Goal: Check status

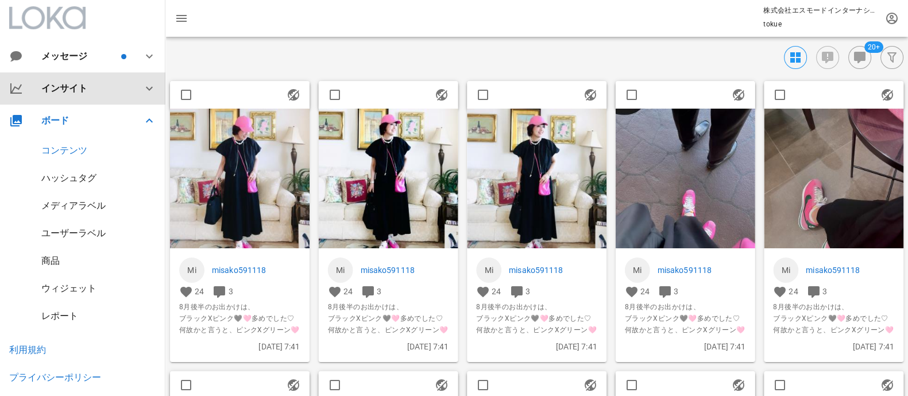
drag, startPoint x: 78, startPoint y: 88, endPoint x: 90, endPoint y: 94, distance: 13.6
click at [78, 88] on div "インサイト" at bounding box center [84, 88] width 87 height 11
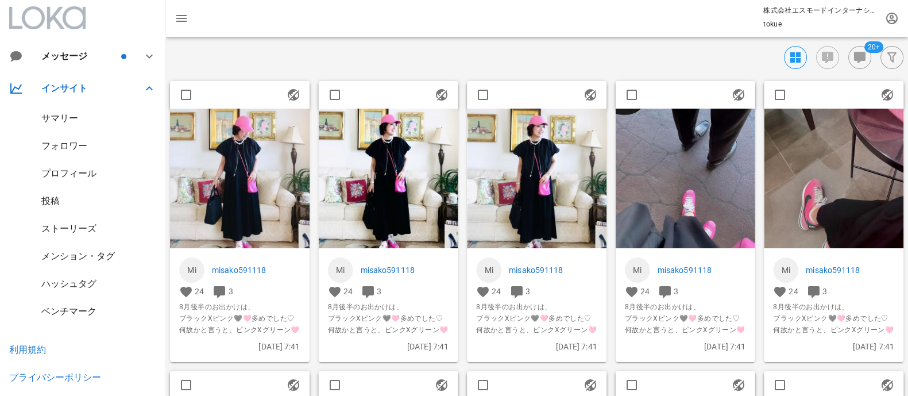
click at [51, 198] on div "投稿" at bounding box center [50, 200] width 18 height 11
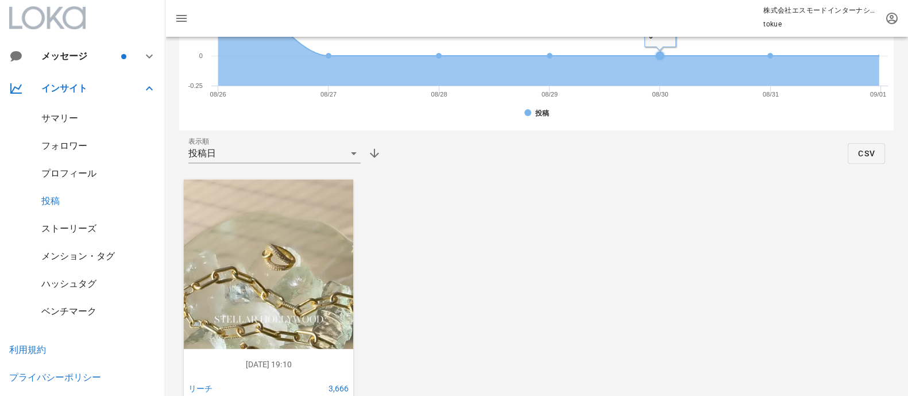
scroll to position [652, 0]
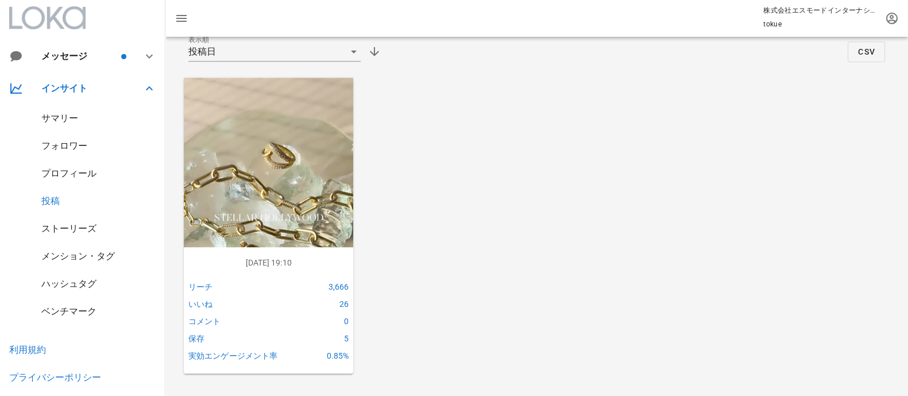
click at [284, 159] on img at bounding box center [268, 229] width 169 height 302
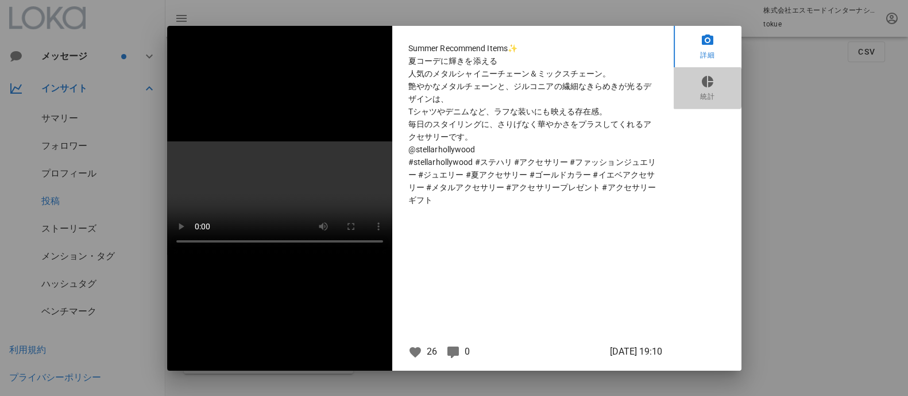
click at [687, 77] on link "統計" at bounding box center [708, 87] width 68 height 41
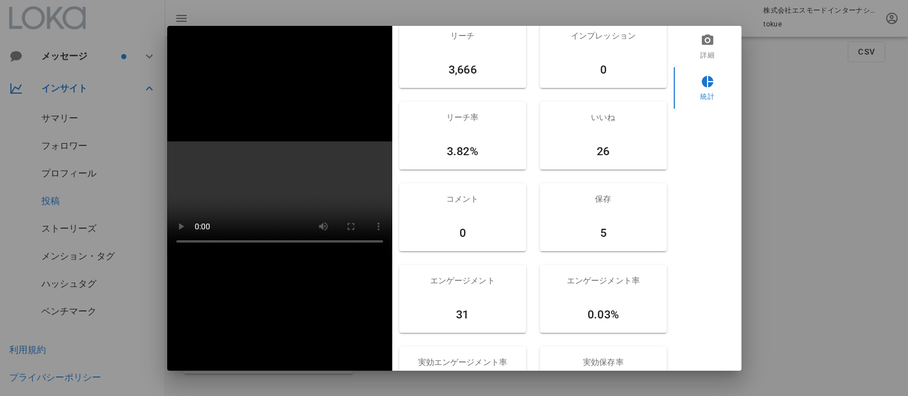
scroll to position [0, 0]
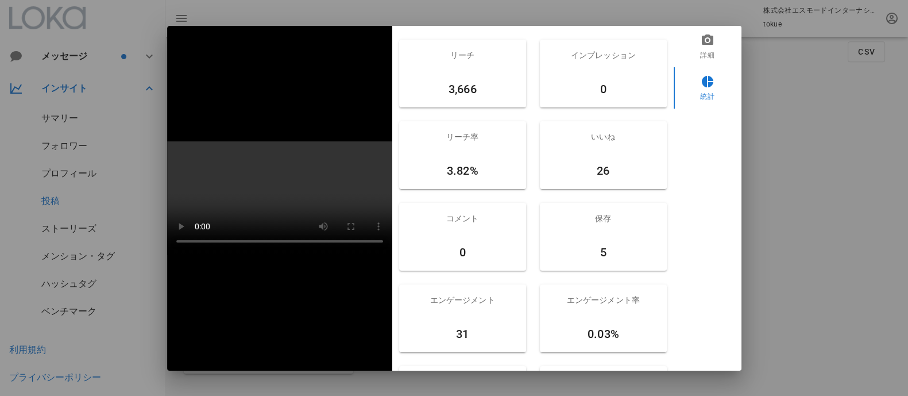
click at [580, 33] on div "インプレッション 0" at bounding box center [603, 74] width 141 height 82
click at [751, 254] on div at bounding box center [454, 198] width 908 height 396
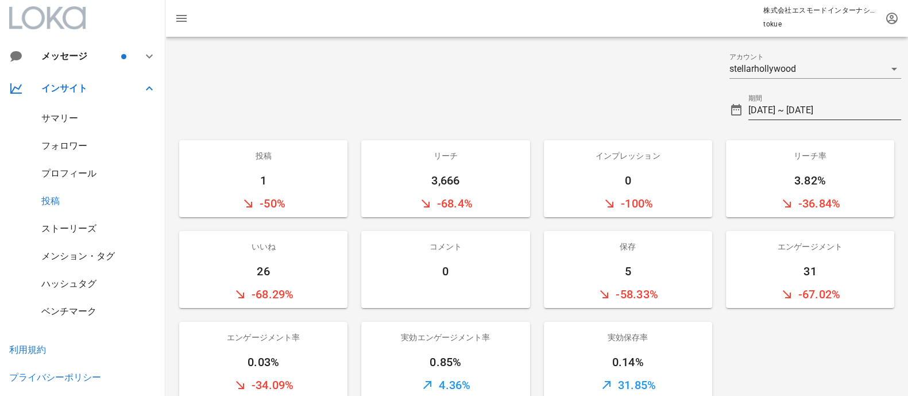
click at [827, 110] on input "[DATE] ~ [DATE]" at bounding box center [824, 110] width 153 height 18
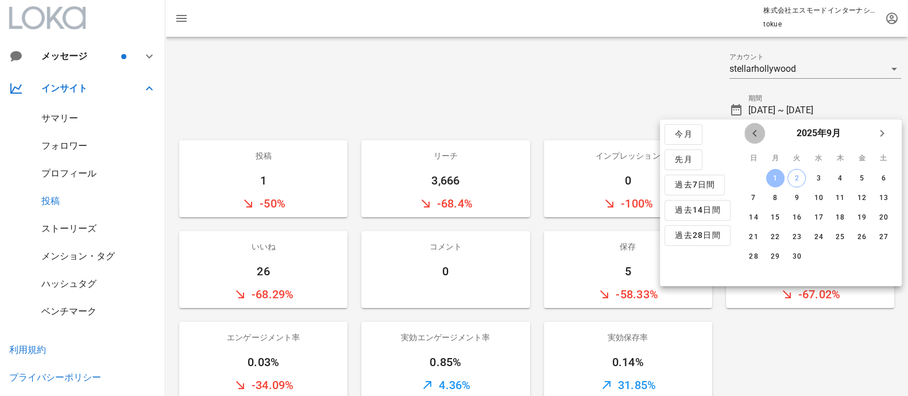
click at [752, 136] on icon "前月" at bounding box center [755, 133] width 14 height 14
click at [861, 174] on div "1" at bounding box center [861, 178] width 18 height 8
click at [756, 276] on div "31" at bounding box center [753, 276] width 18 height 8
type input "[DATE] ~ [DATE]"
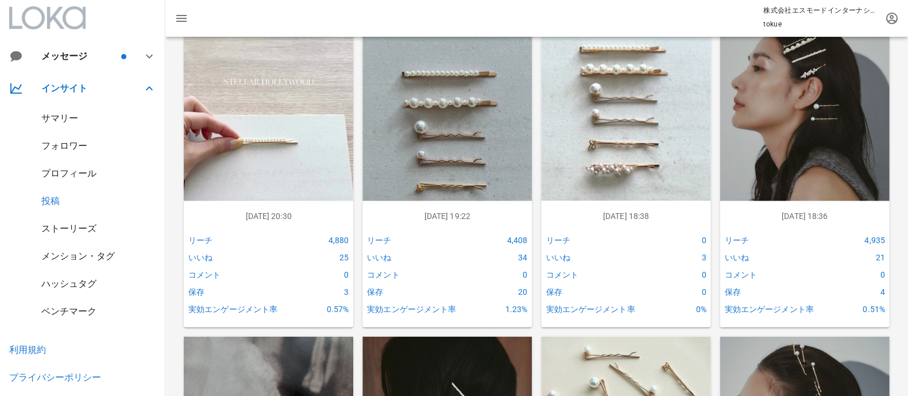
scroll to position [1004, 0]
click at [285, 130] on img at bounding box center [268, 181] width 169 height 302
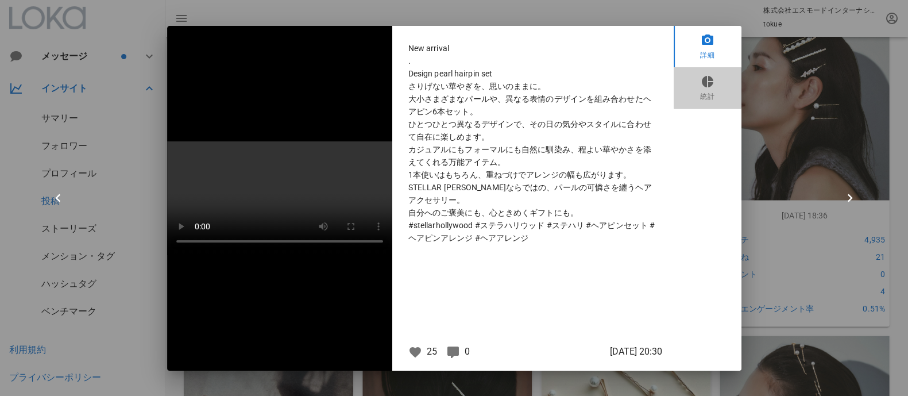
drag, startPoint x: 708, startPoint y: 90, endPoint x: 770, endPoint y: 102, distance: 63.3
click at [708, 89] on link "統計" at bounding box center [708, 87] width 68 height 41
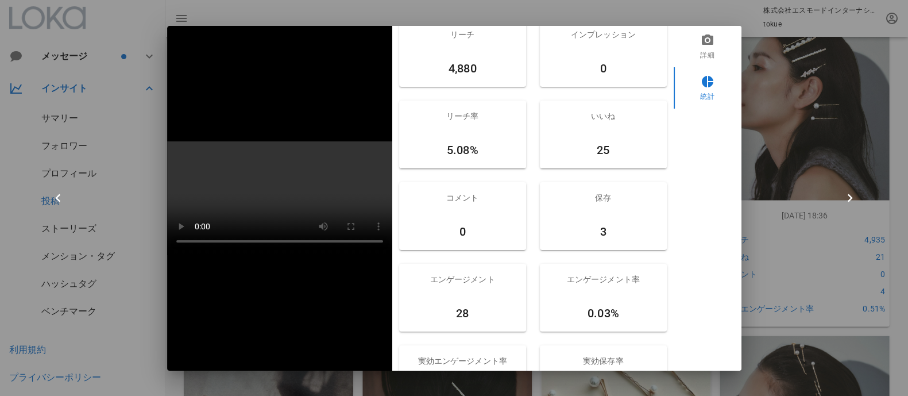
scroll to position [0, 0]
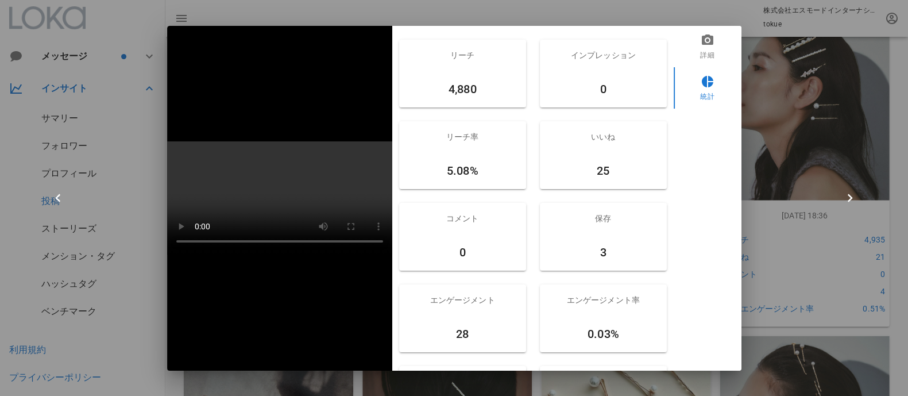
drag, startPoint x: 816, startPoint y: 151, endPoint x: 807, endPoint y: 171, distance: 21.3
click at [814, 150] on div at bounding box center [454, 198] width 908 height 396
